Goal: Information Seeking & Learning: Check status

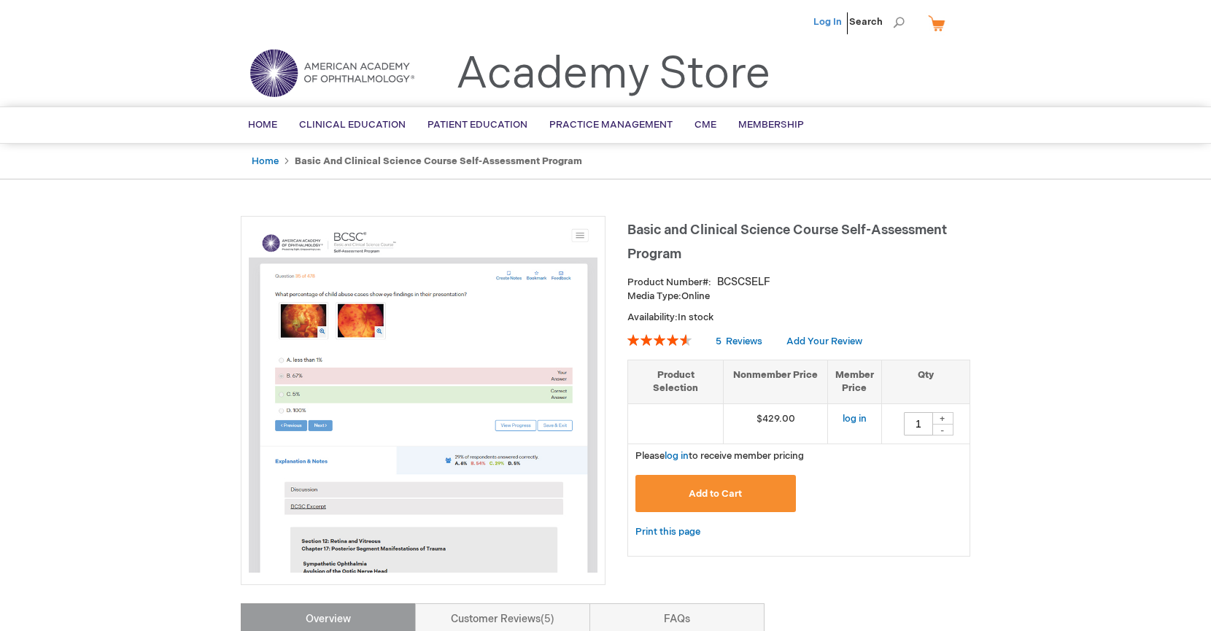
click at [830, 18] on link "Log In" at bounding box center [827, 22] width 28 height 12
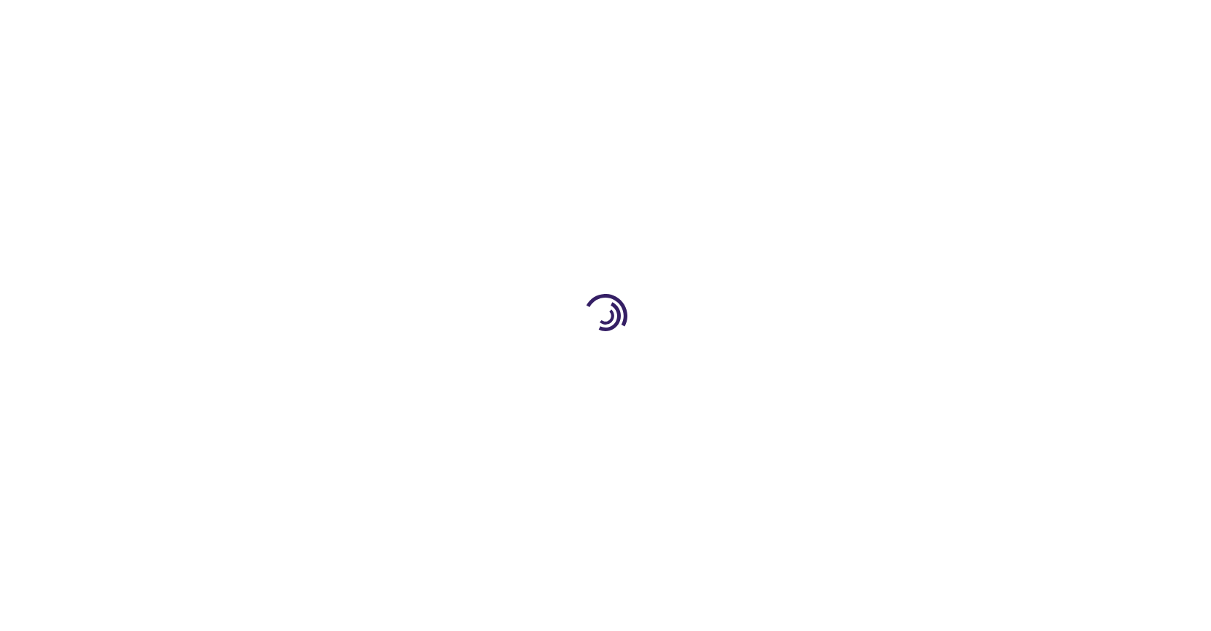
type input "1"
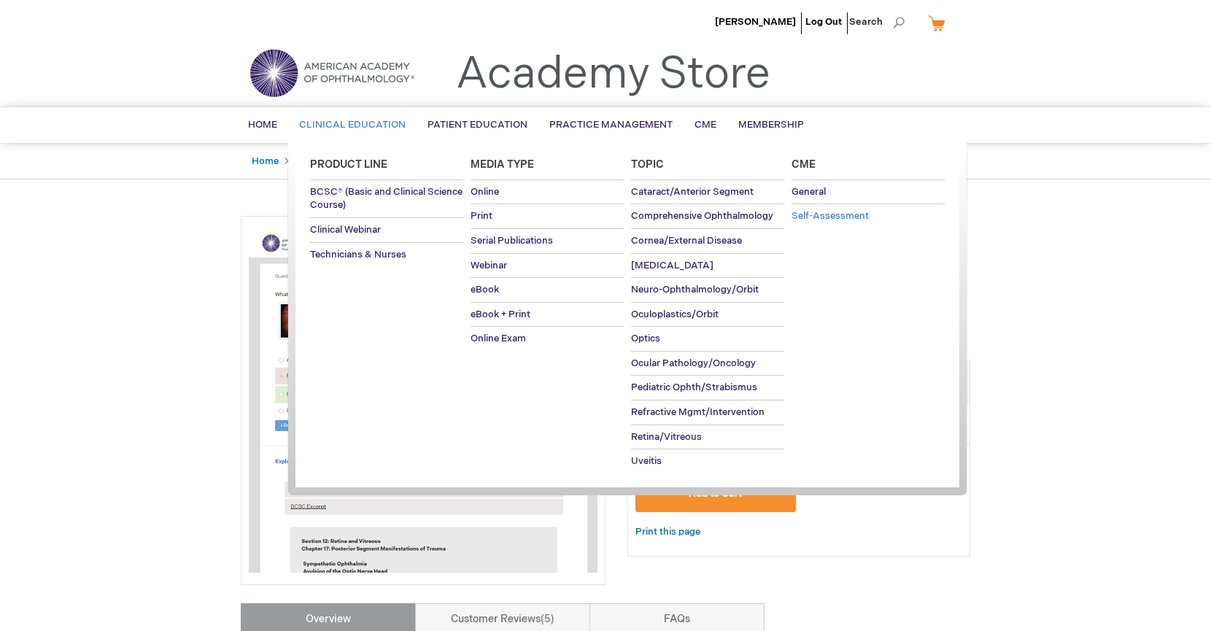
click at [859, 214] on span "Self-Assessment" at bounding box center [829, 216] width 77 height 12
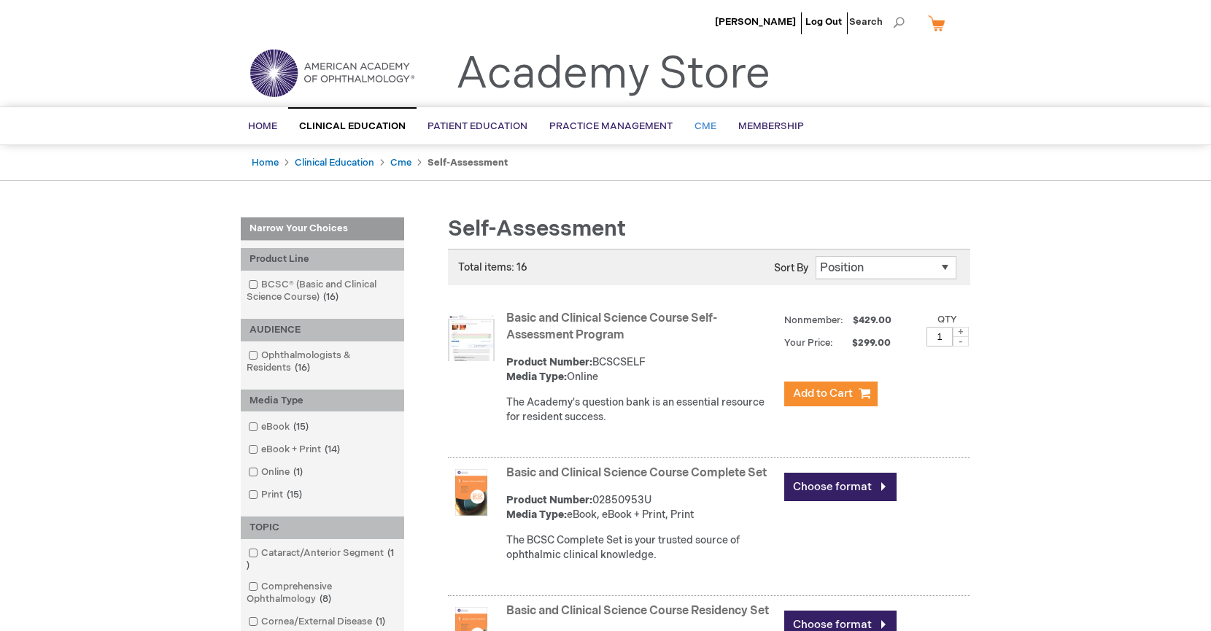
click at [688, 128] on link "CME" at bounding box center [705, 127] width 44 height 36
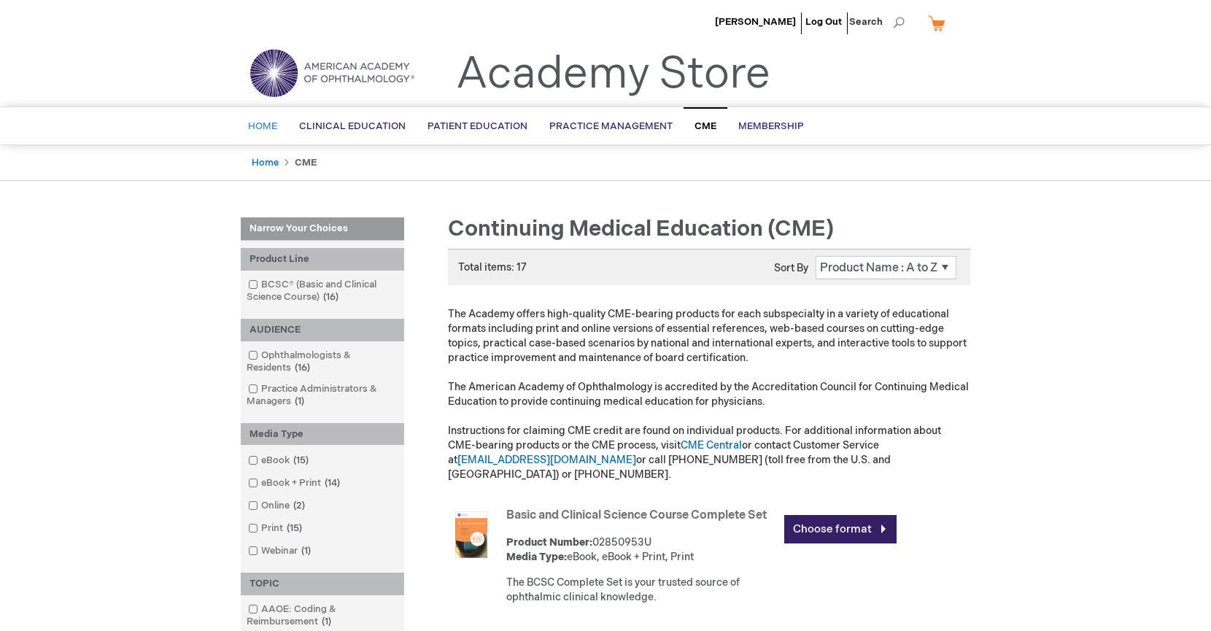
click at [261, 125] on span "Home" at bounding box center [262, 126] width 29 height 12
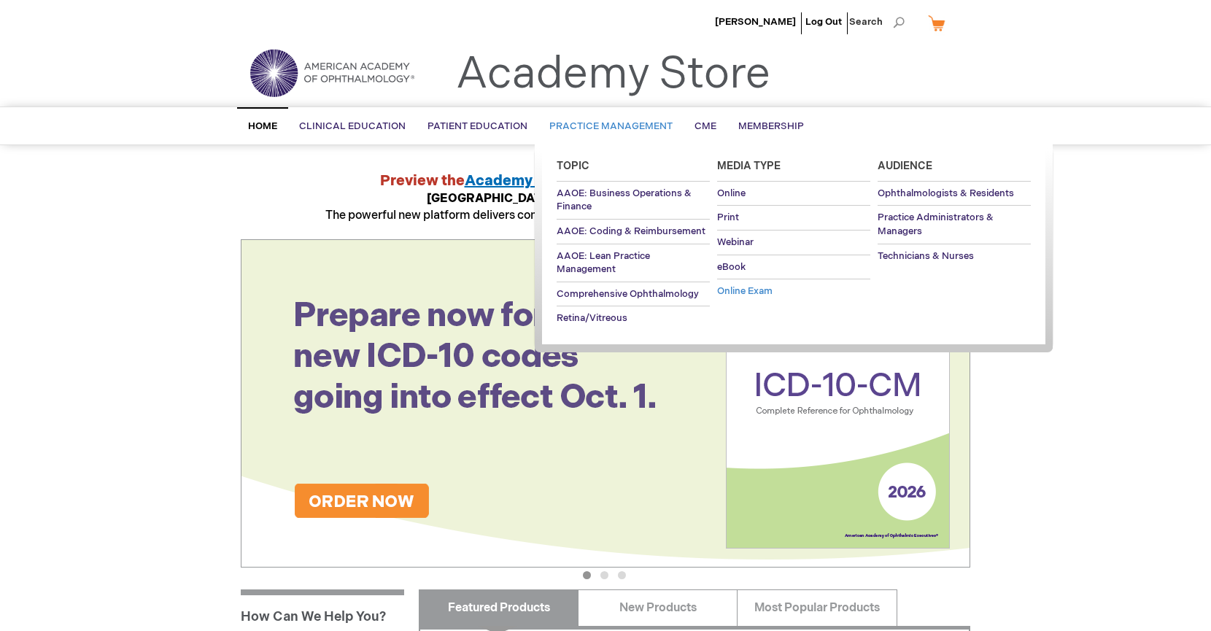
click at [737, 292] on span "Online Exam" at bounding box center [744, 291] width 55 height 12
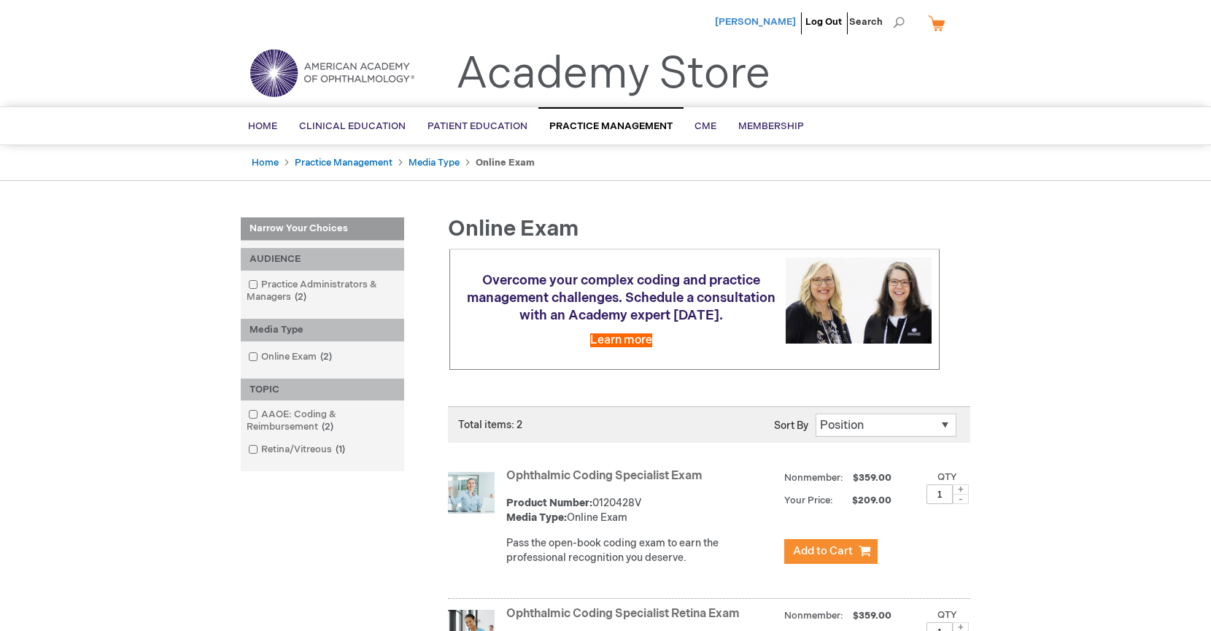
click at [778, 17] on span "[PERSON_NAME]" at bounding box center [755, 22] width 81 height 12
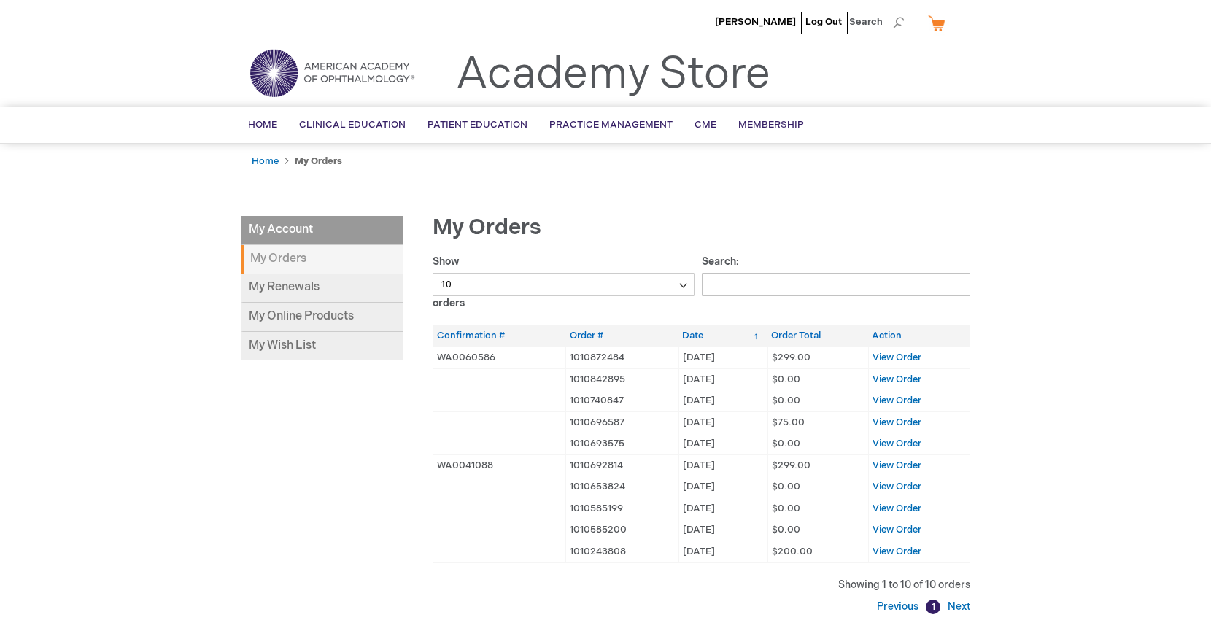
click at [325, 500] on div "My Account My Account My Orders My Renewals My Online Products My Wish List My …" at bounding box center [605, 455] width 729 height 478
click at [902, 351] on td "View Order" at bounding box center [918, 357] width 101 height 22
click at [904, 355] on span "View Order" at bounding box center [896, 358] width 49 height 12
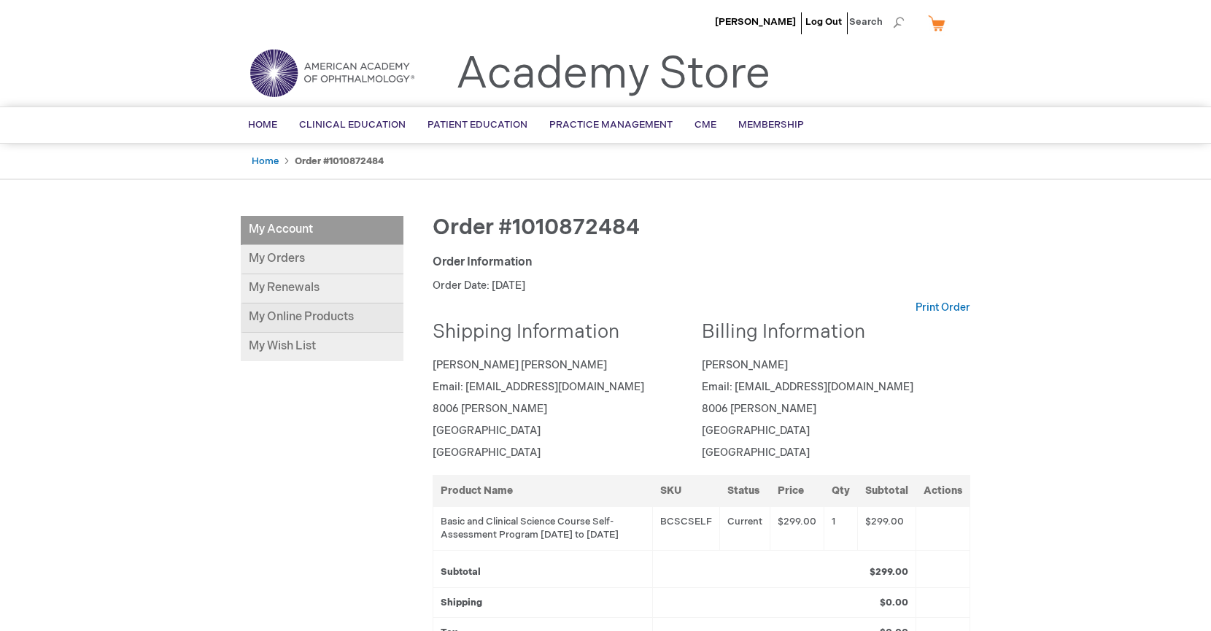
click at [348, 323] on link "My Online Products" at bounding box center [322, 317] width 163 height 29
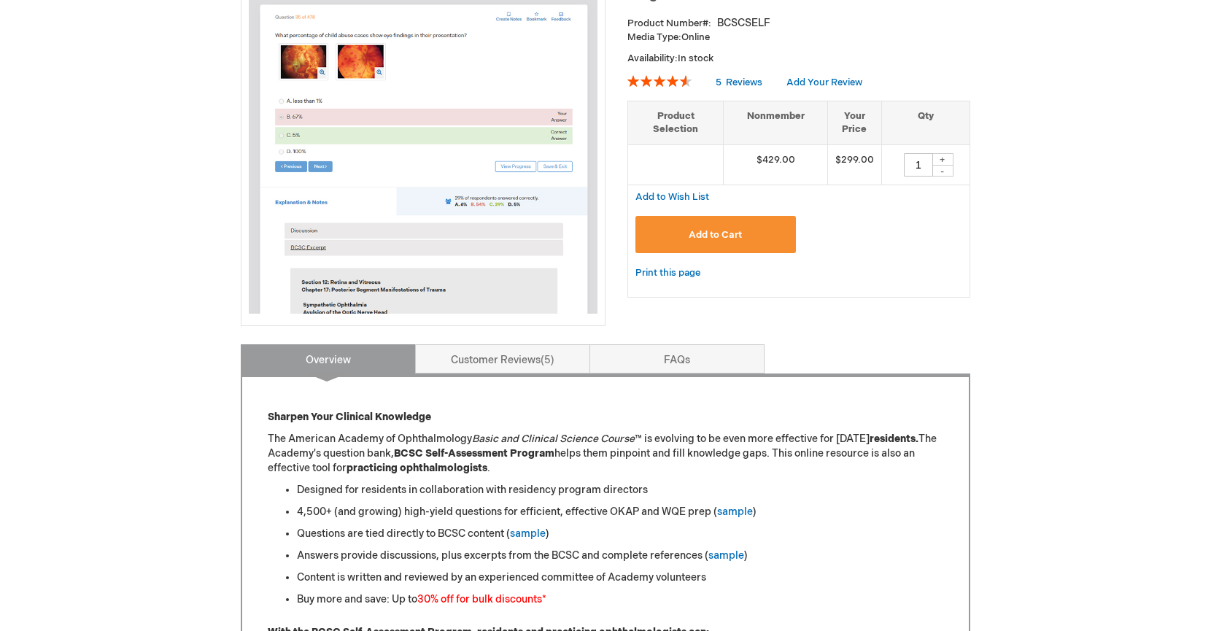
scroll to position [264, 0]
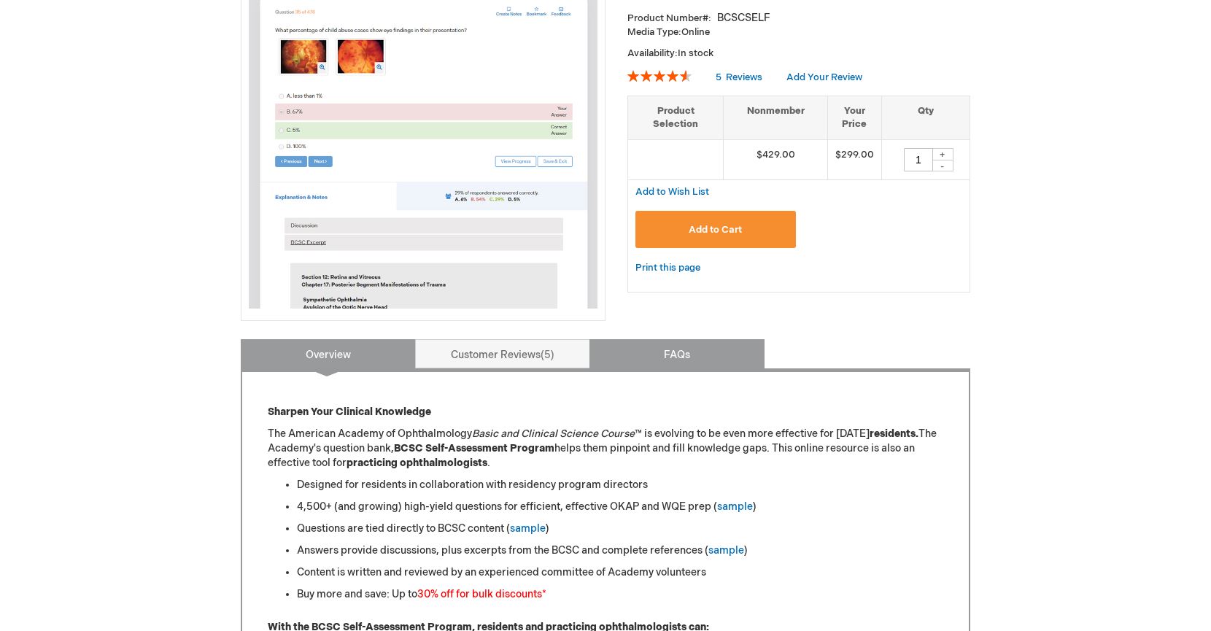
click at [710, 365] on link "FAQs" at bounding box center [676, 353] width 175 height 29
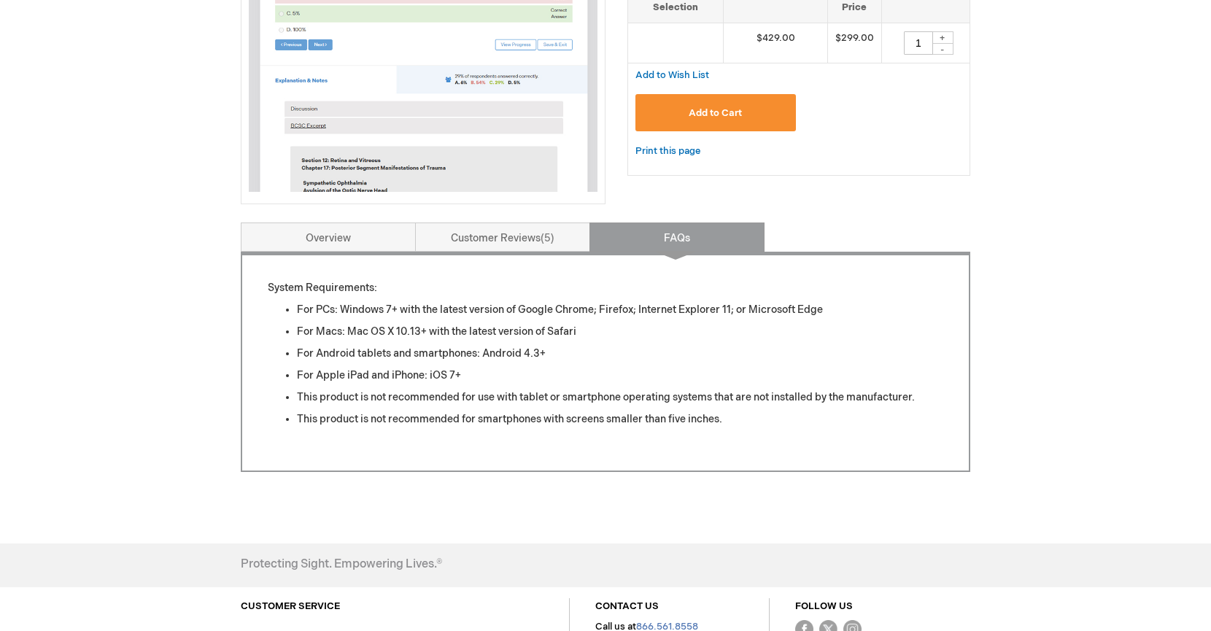
scroll to position [382, 0]
